Goal: Task Accomplishment & Management: Manage account settings

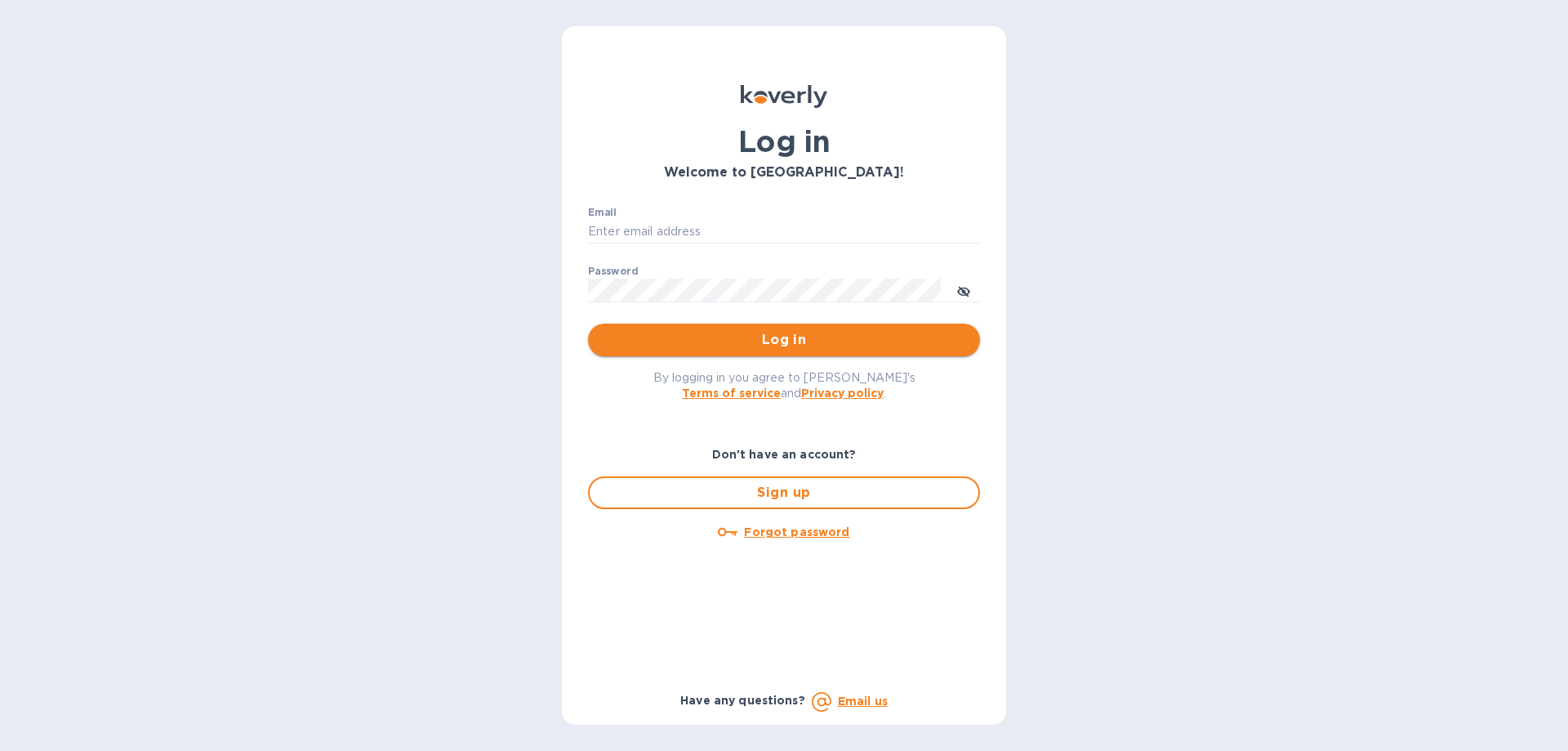
type input "[PERSON_NAME][EMAIL_ADDRESS][DOMAIN_NAME]"
click at [806, 332] on span "Log in" at bounding box center [784, 340] width 366 height 19
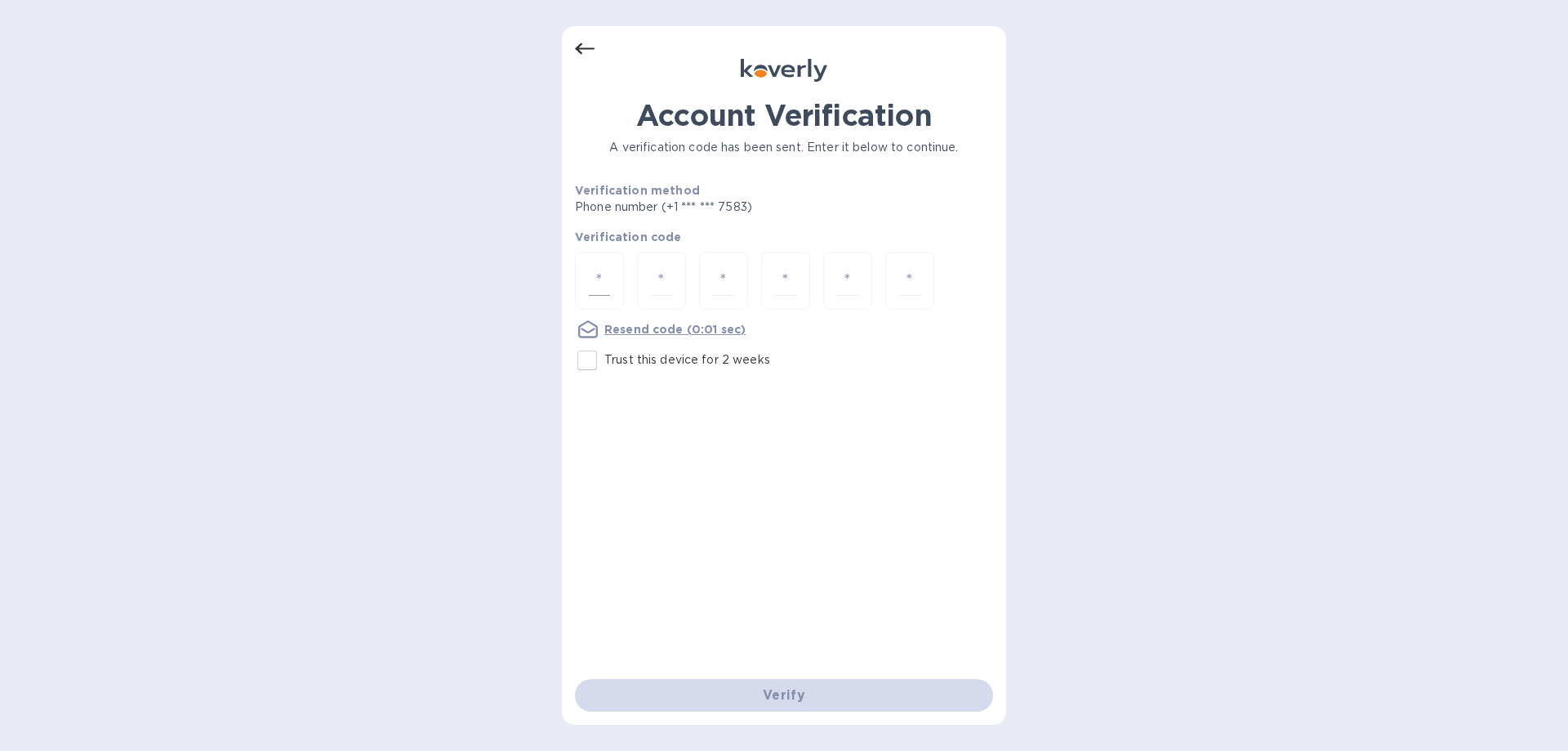
click at [595, 279] on input "number" at bounding box center [600, 280] width 21 height 30
type input "3"
type input "5"
type input "1"
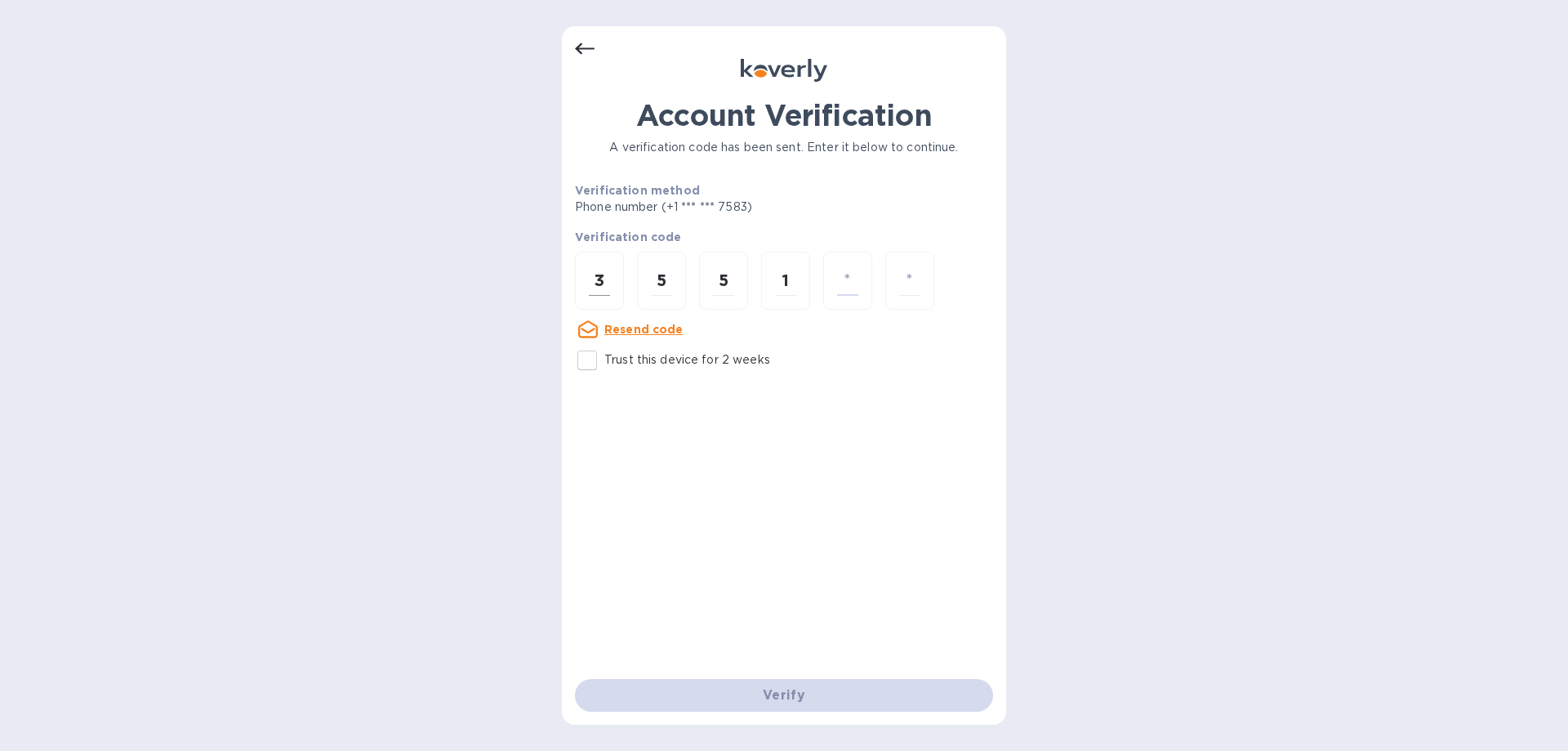
type input "5"
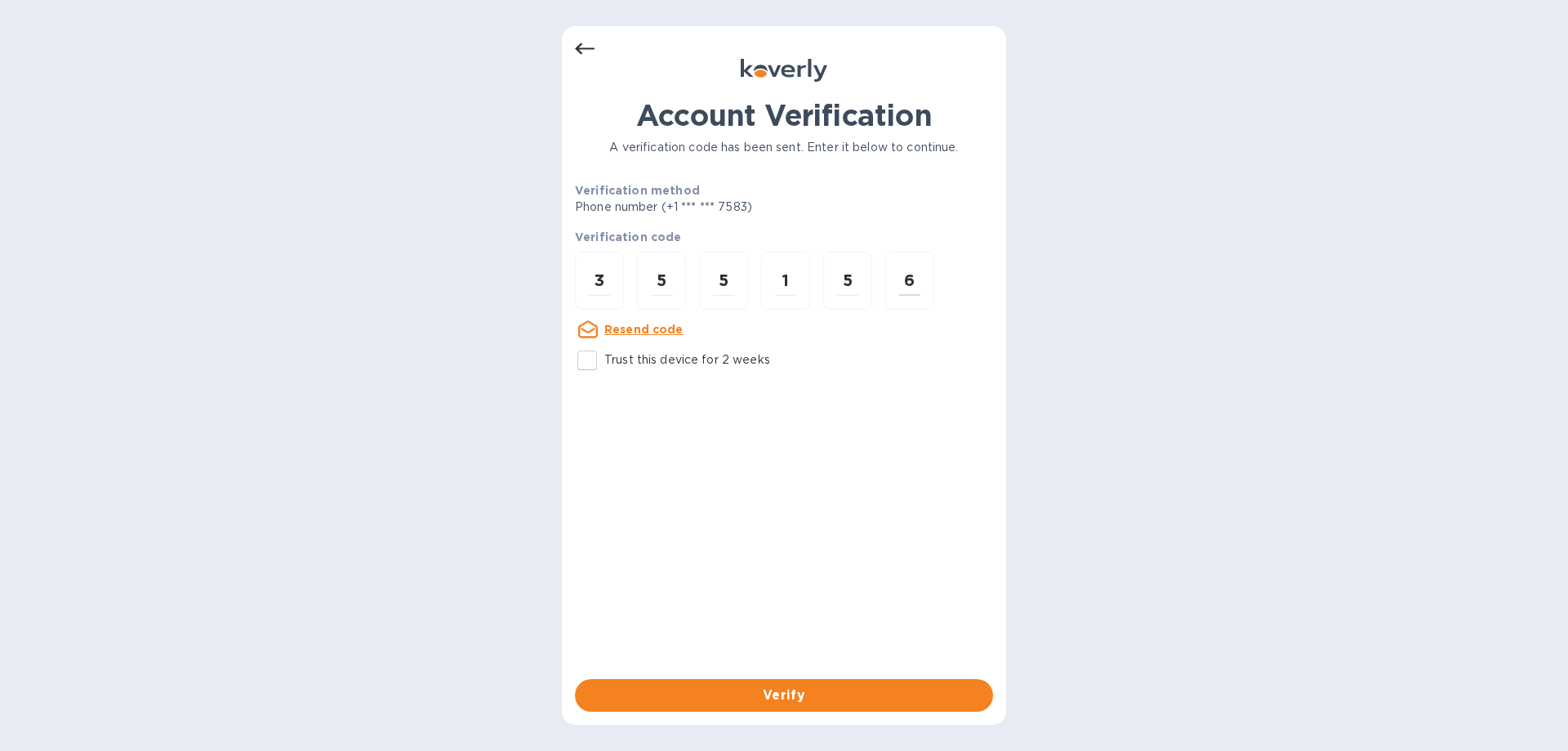
type input "6"
click at [576, 360] on input "Trust this device for 2 weeks" at bounding box center [587, 360] width 34 height 34
checkbox input "true"
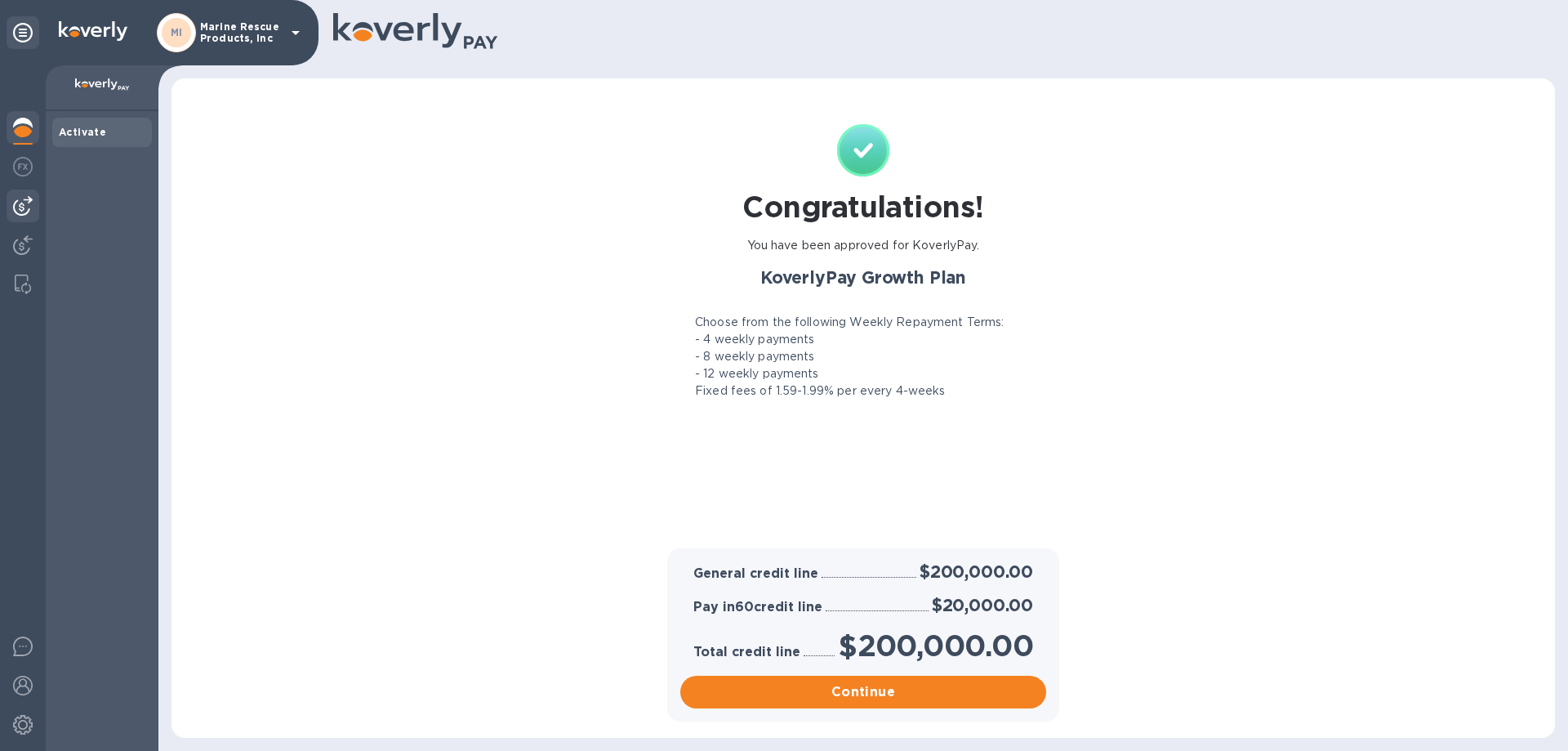
click at [32, 200] on img at bounding box center [22, 205] width 19 height 19
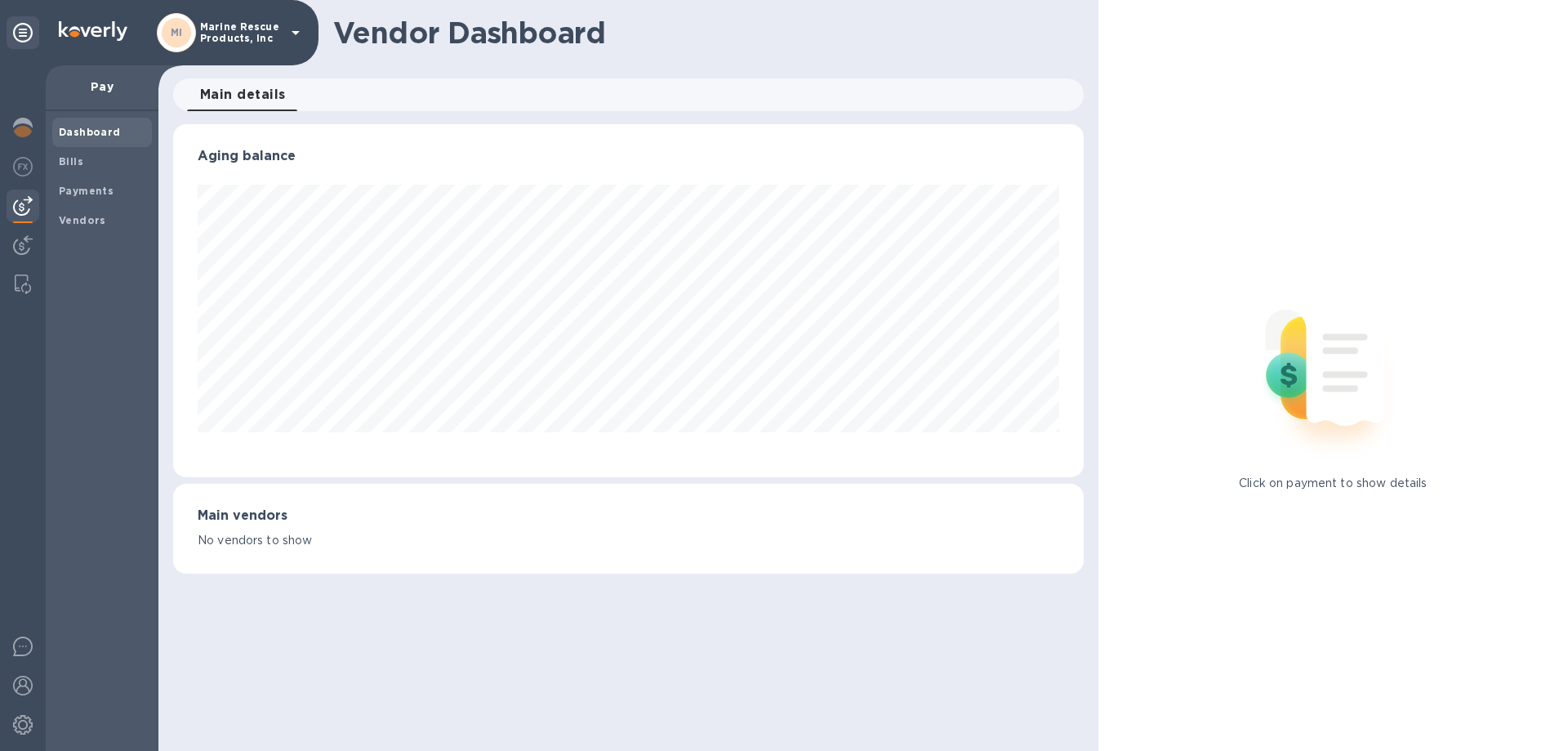
scroll to position [353, 909]
click at [76, 165] on b "Bills" at bounding box center [71, 161] width 24 height 13
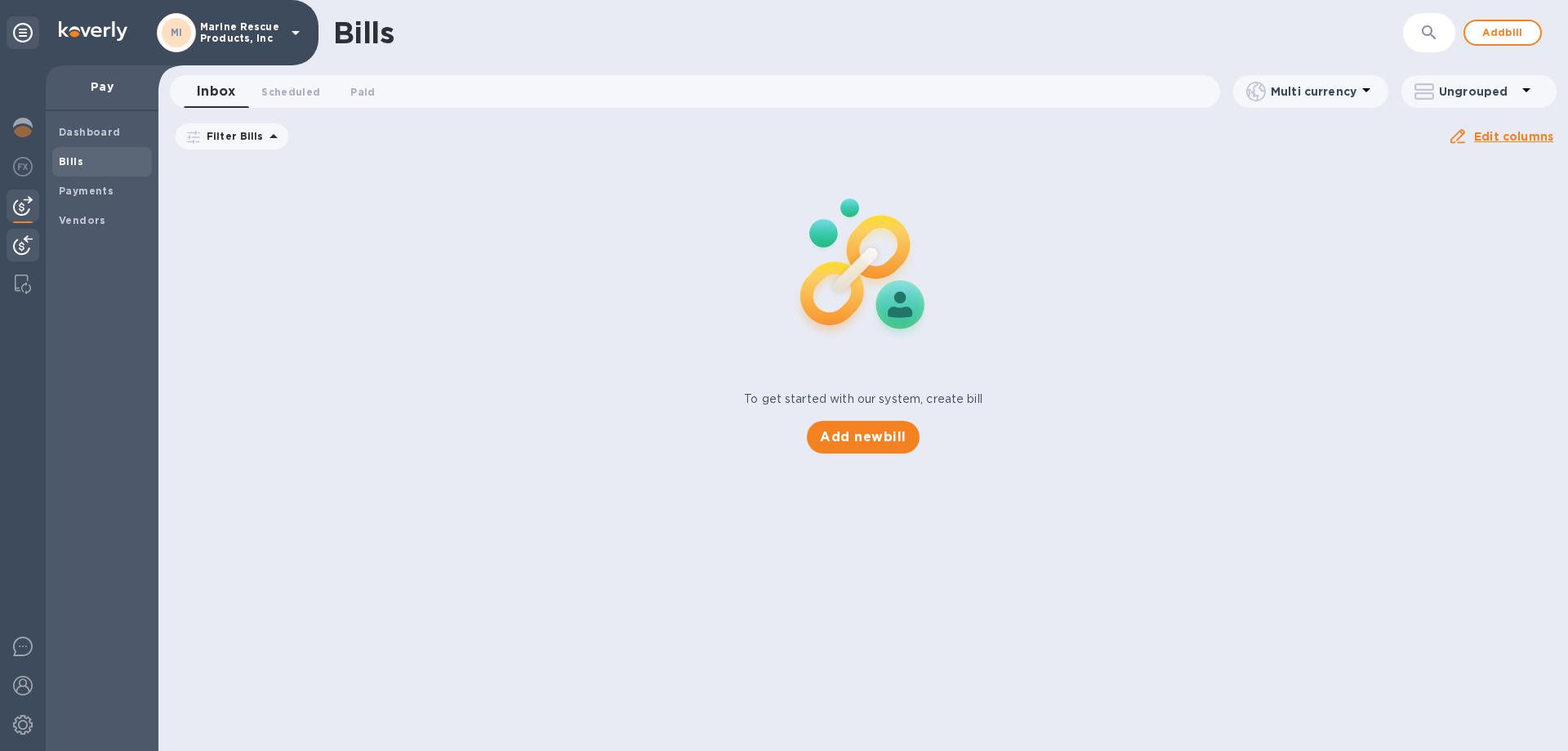
click at [29, 252] on img at bounding box center [22, 245] width 19 height 19
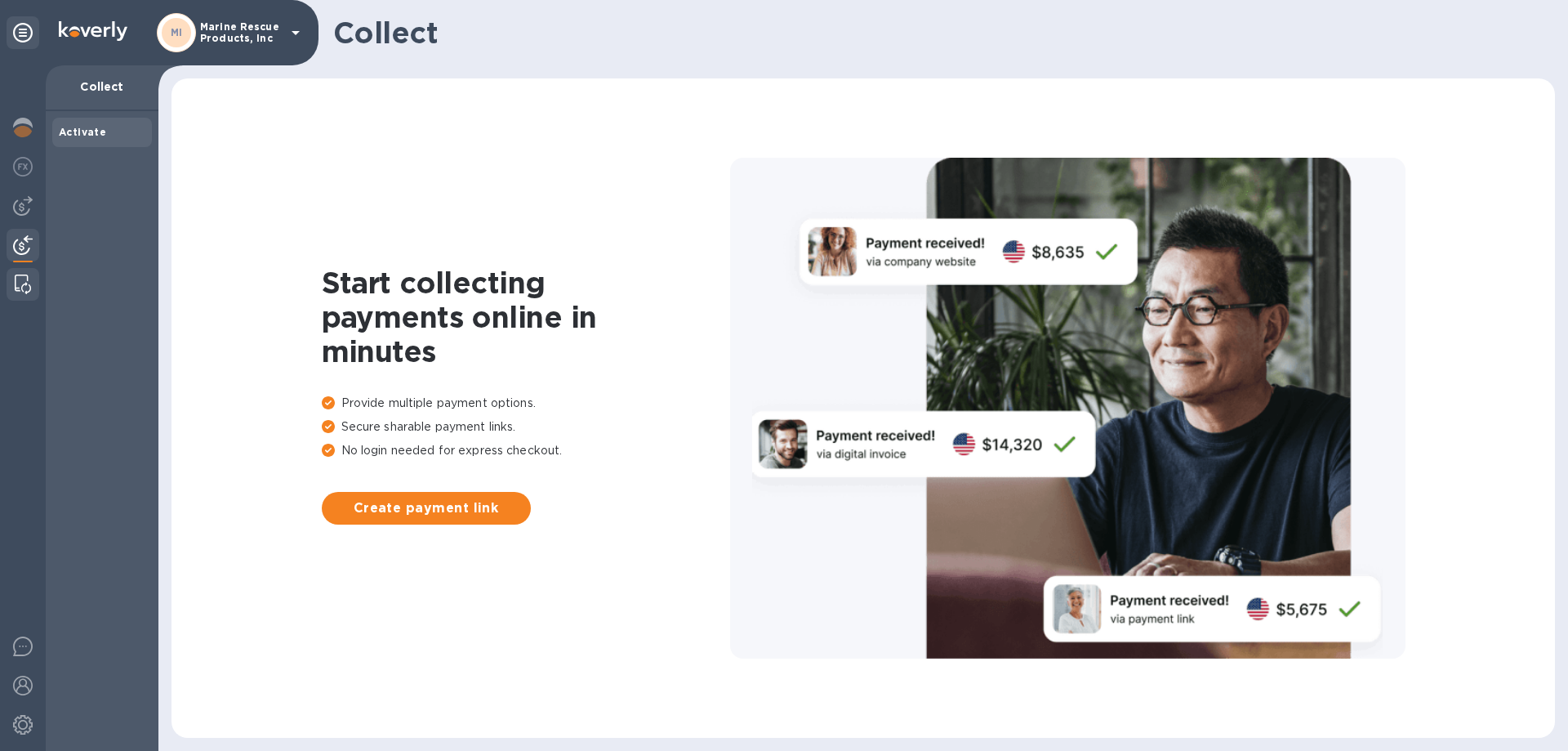
click at [17, 291] on img at bounding box center [22, 284] width 16 height 19
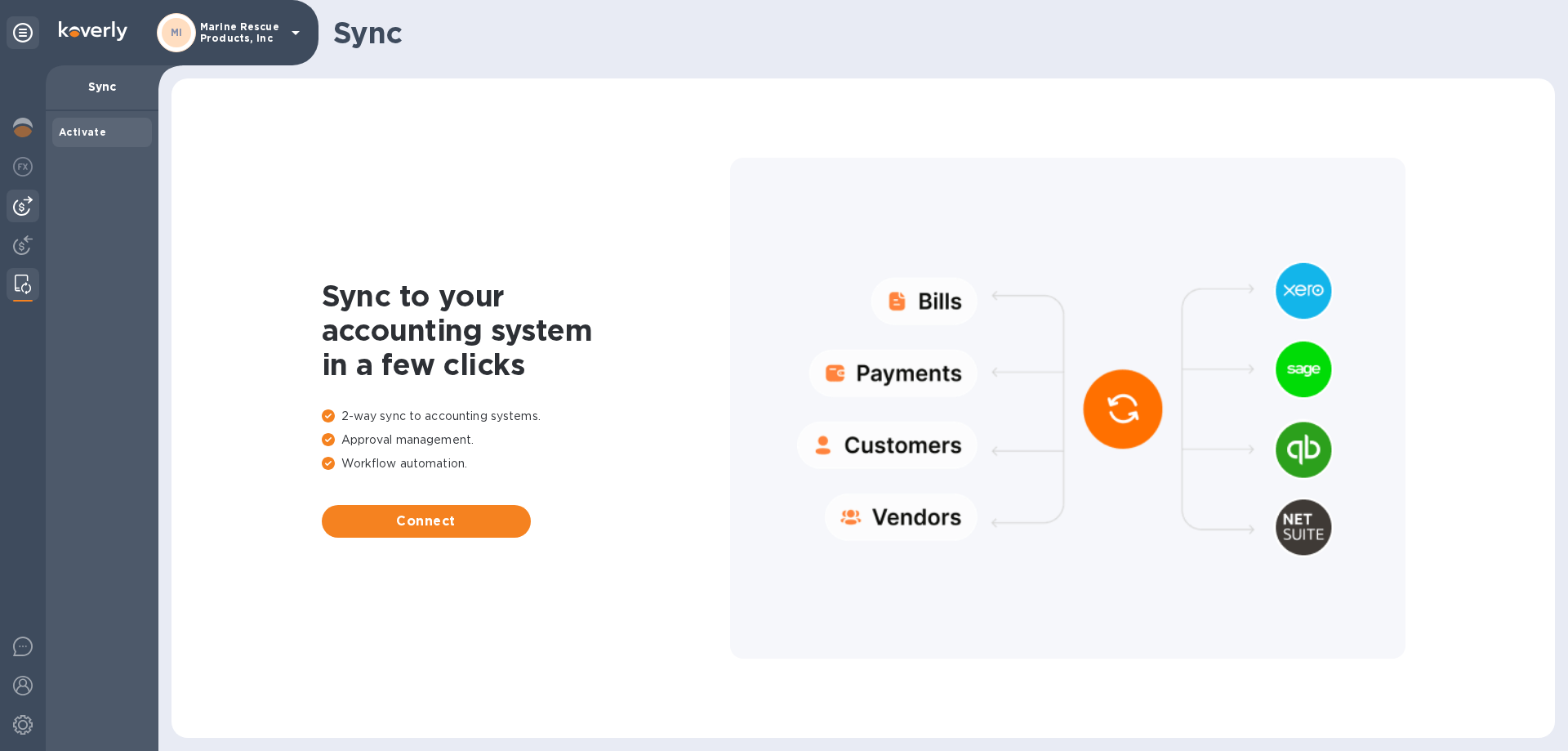
click at [23, 200] on img at bounding box center [22, 205] width 19 height 19
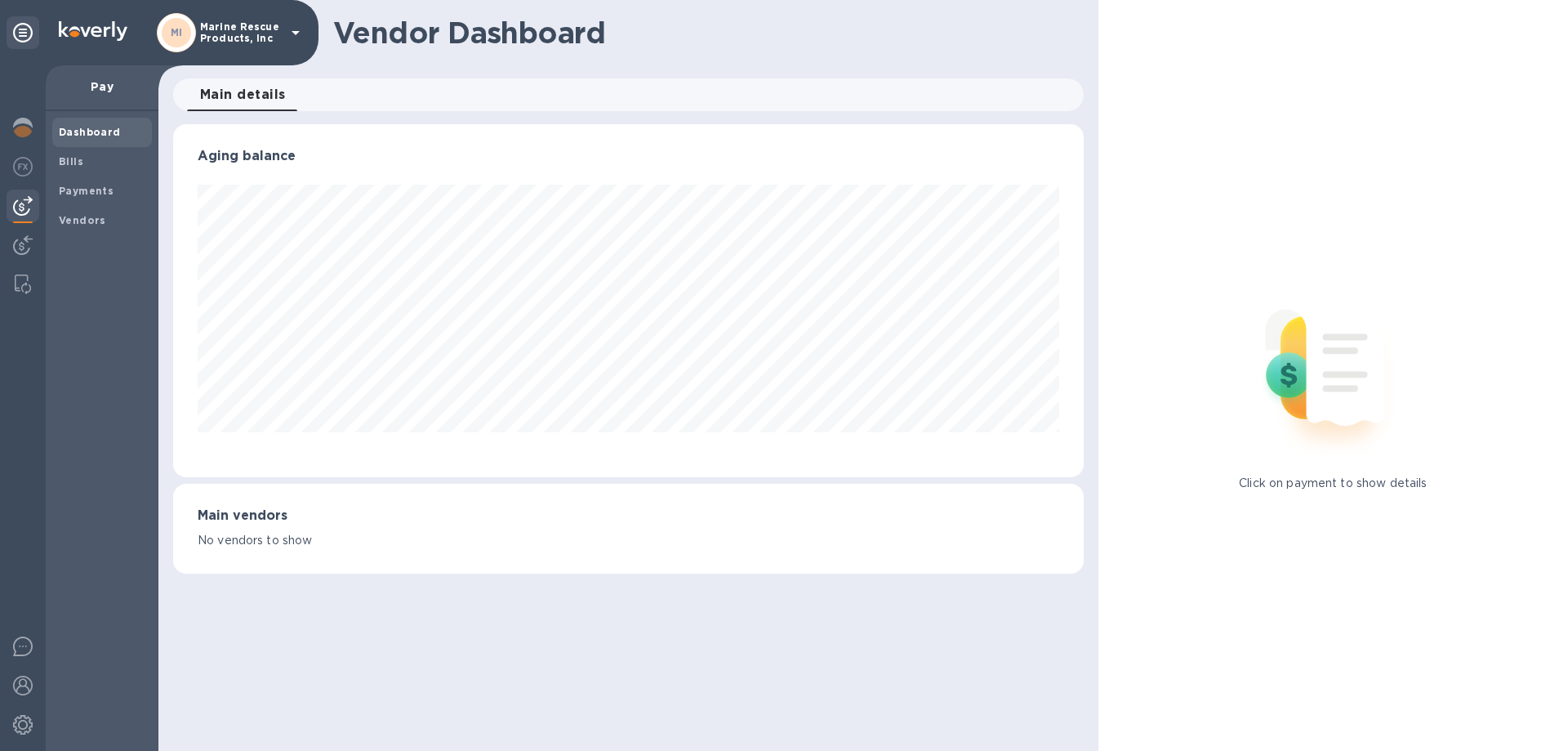
scroll to position [353, 909]
click at [87, 165] on span "Bills" at bounding box center [102, 162] width 86 height 16
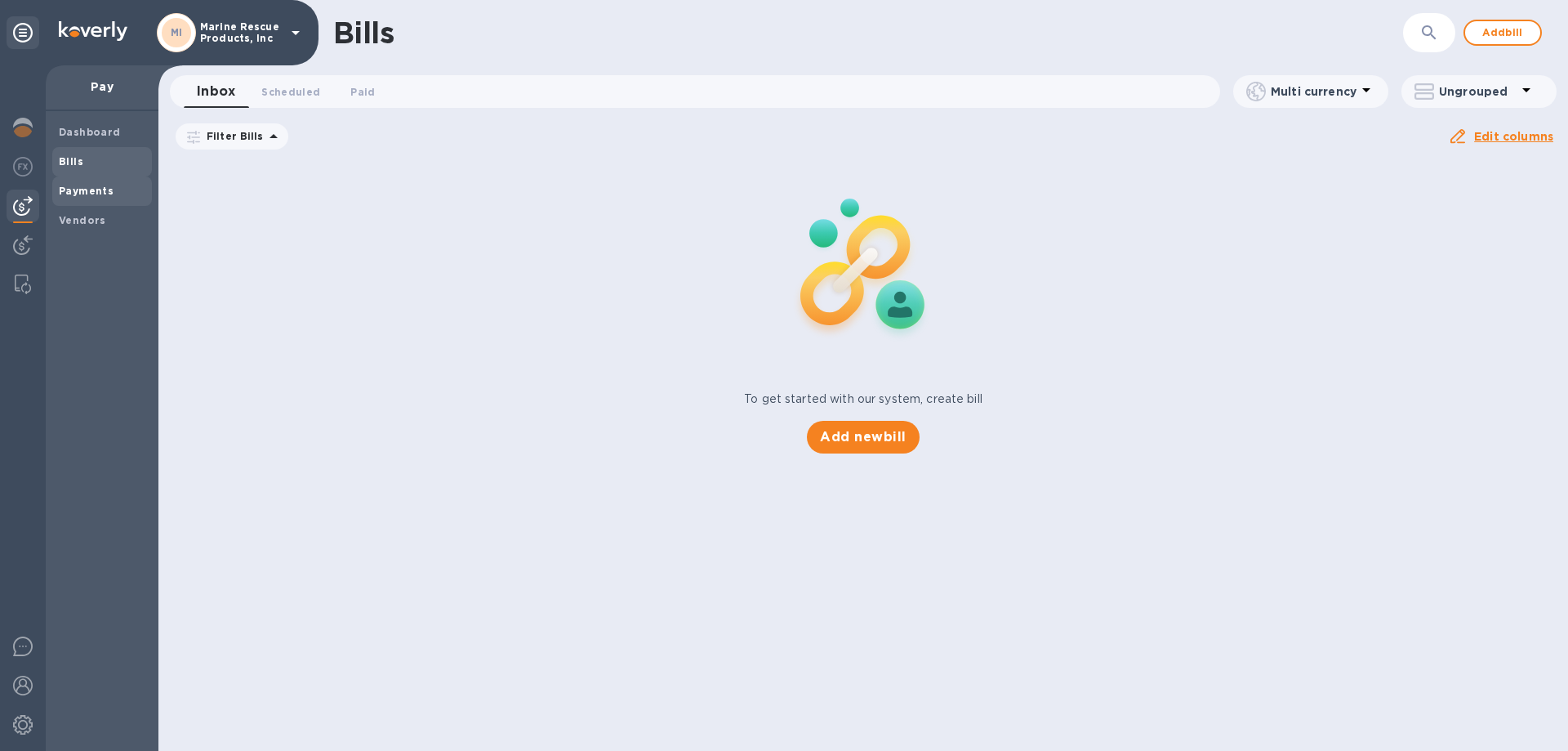
click at [100, 192] on b "Payments" at bounding box center [86, 191] width 55 height 13
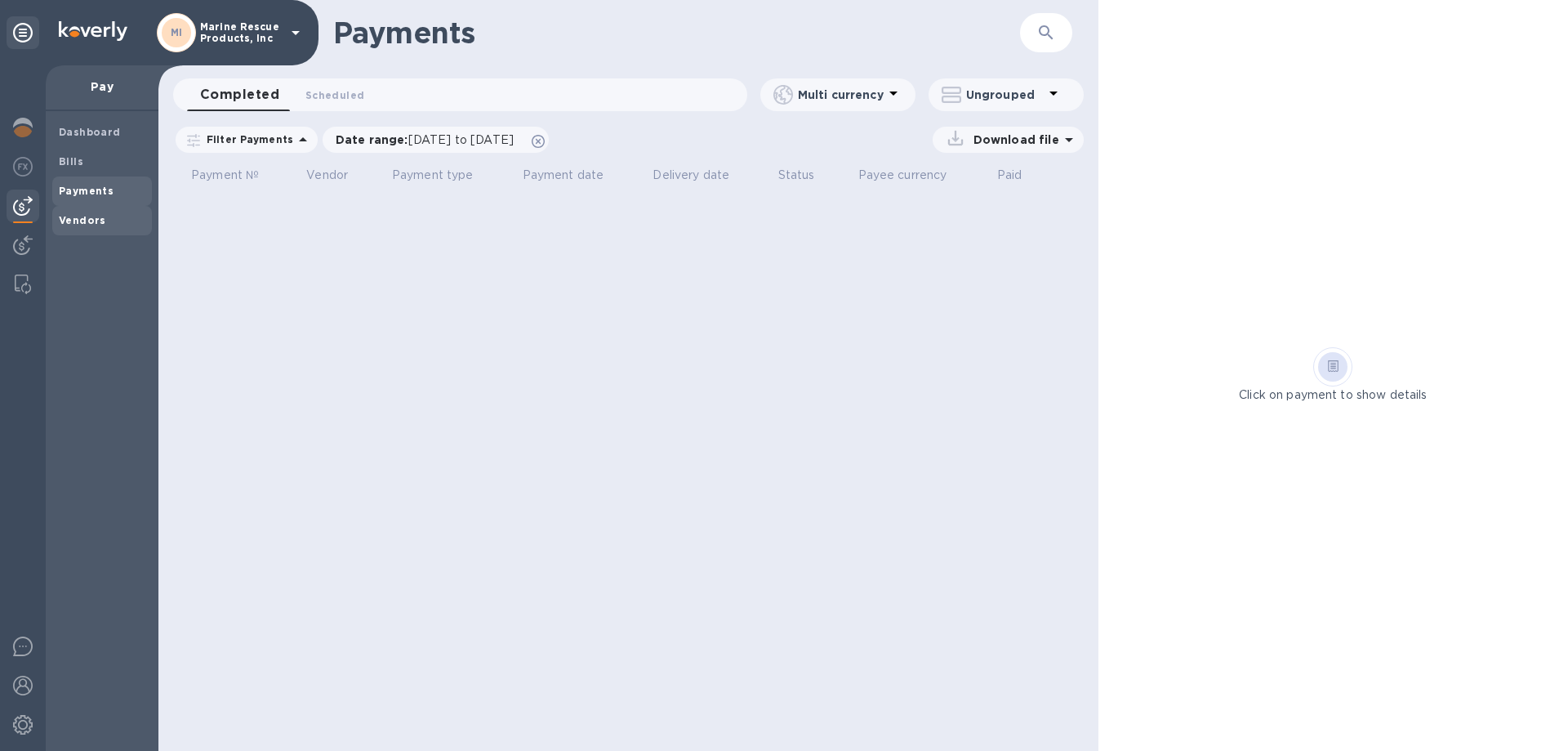
click at [97, 233] on div "Vendors" at bounding box center [102, 221] width 100 height 29
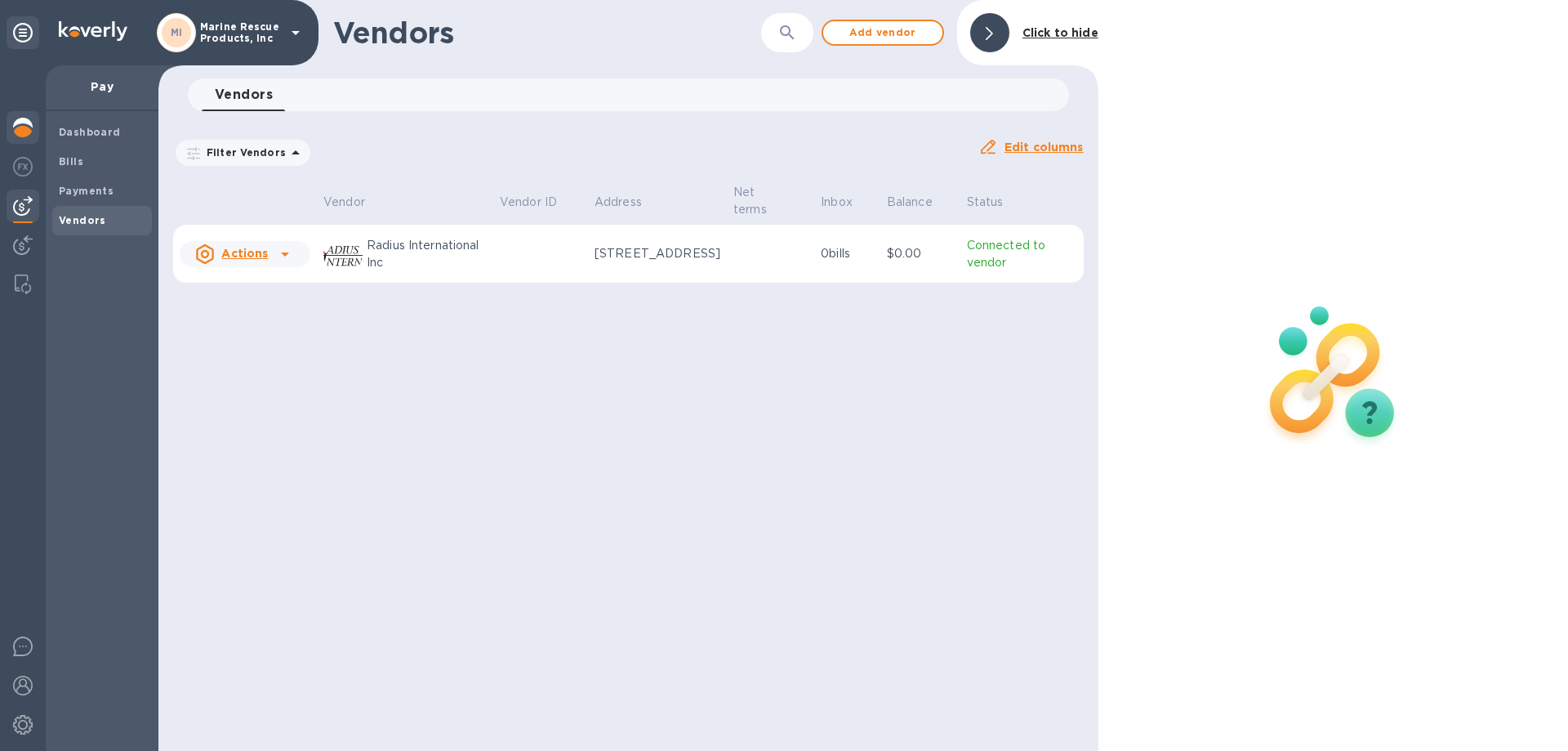
click at [30, 129] on img at bounding box center [22, 127] width 19 height 19
